Goal: Task Accomplishment & Management: Use online tool/utility

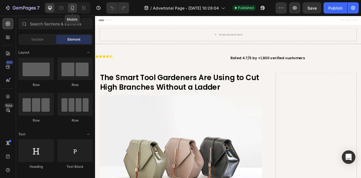
click at [70, 11] on div at bounding box center [72, 7] width 9 height 9
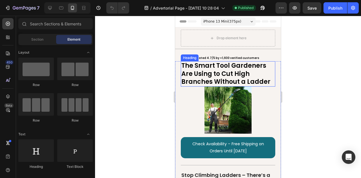
scroll to position [28, 0]
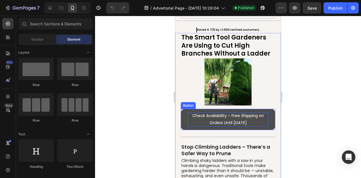
click at [244, 121] on p "Check Availability – Free Shipping on Orders Until [DATE]" at bounding box center [228, 119] width 81 height 14
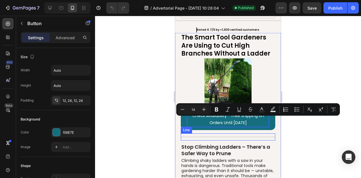
scroll to position [95, 0]
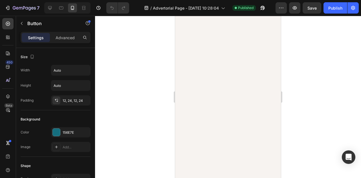
type input "16"
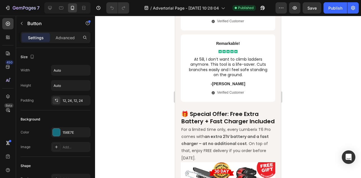
scroll to position [1326, 0]
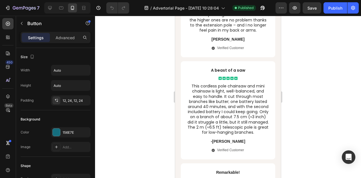
drag, startPoint x: 247, startPoint y: 58, endPoint x: 250, endPoint y: 58, distance: 3.1
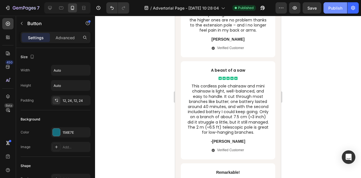
click at [339, 11] on button "Publish" at bounding box center [336, 7] width 24 height 11
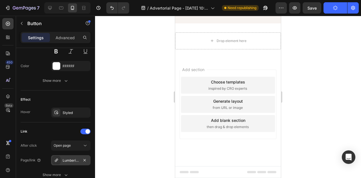
scroll to position [301, 0]
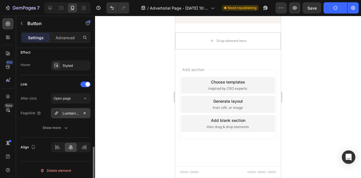
click at [76, 112] on div "Lumberix T6 Pro — 2-in-1 Cordless Telescopic Pole Chainsaw & Mini Chainsaw (21V…" at bounding box center [71, 113] width 16 height 5
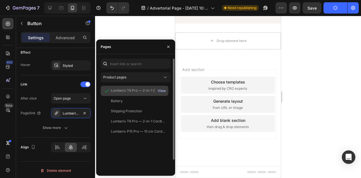
click at [162, 93] on div "View" at bounding box center [162, 90] width 8 height 5
